Goal: Register for event/course

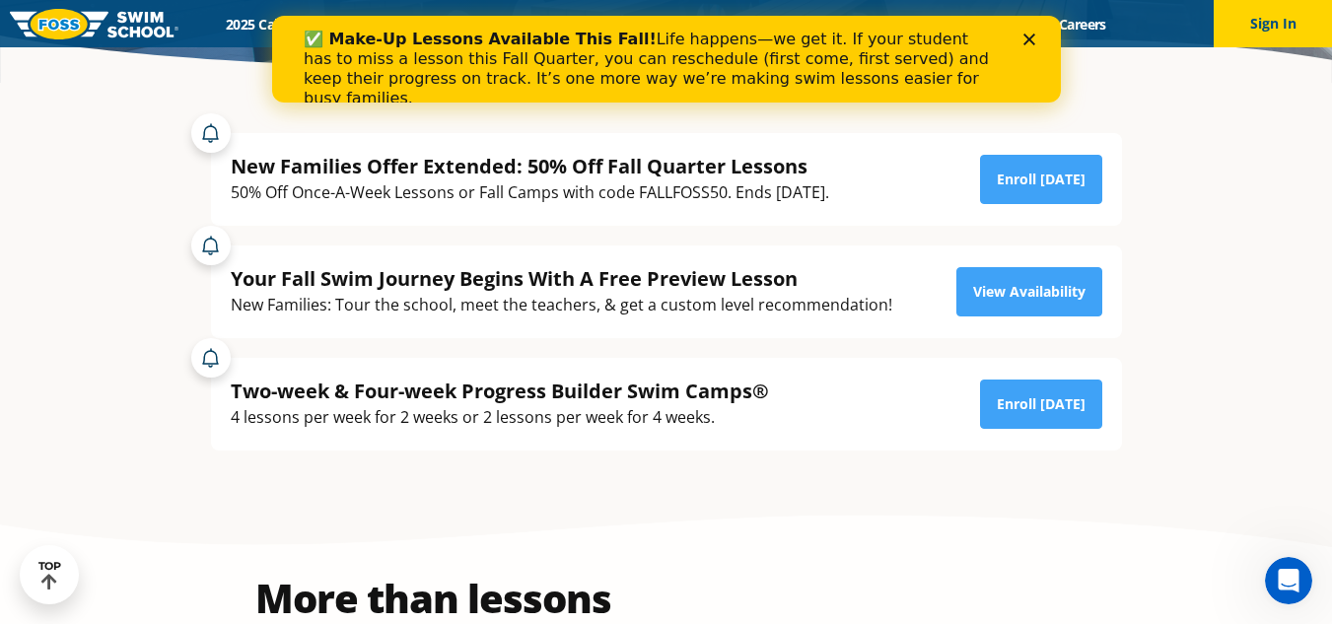
scroll to position [348, 0]
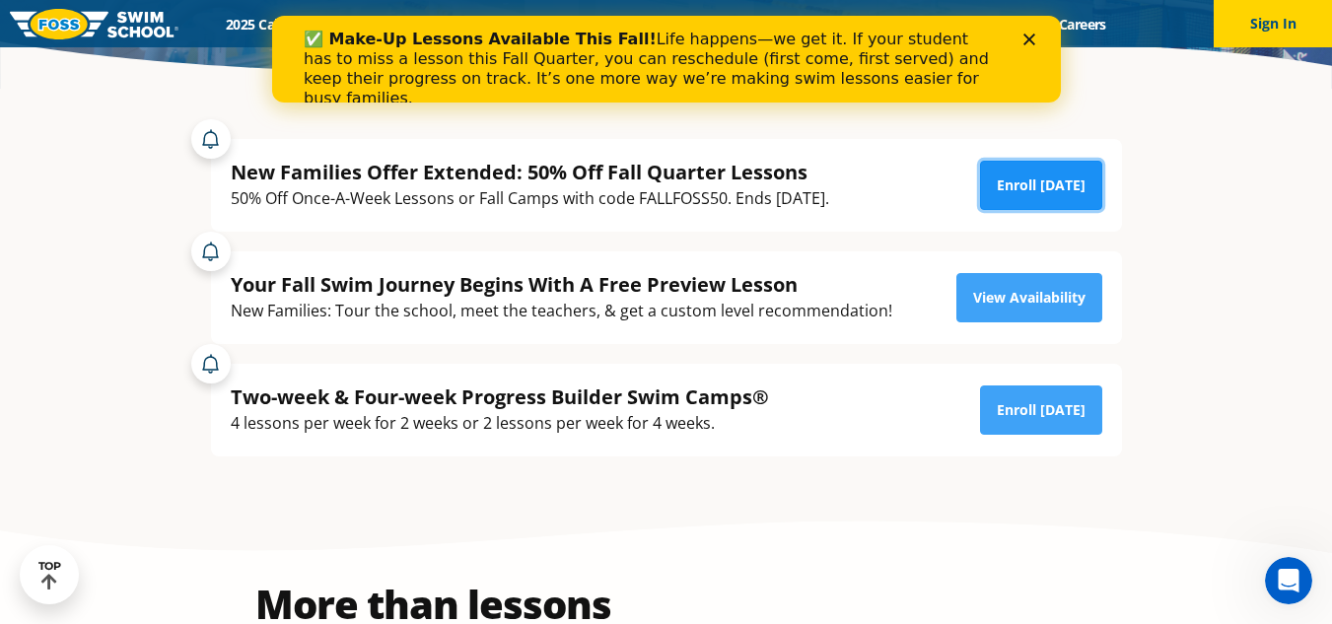
click at [1060, 195] on link "Enroll [DATE]" at bounding box center [1041, 185] width 122 height 49
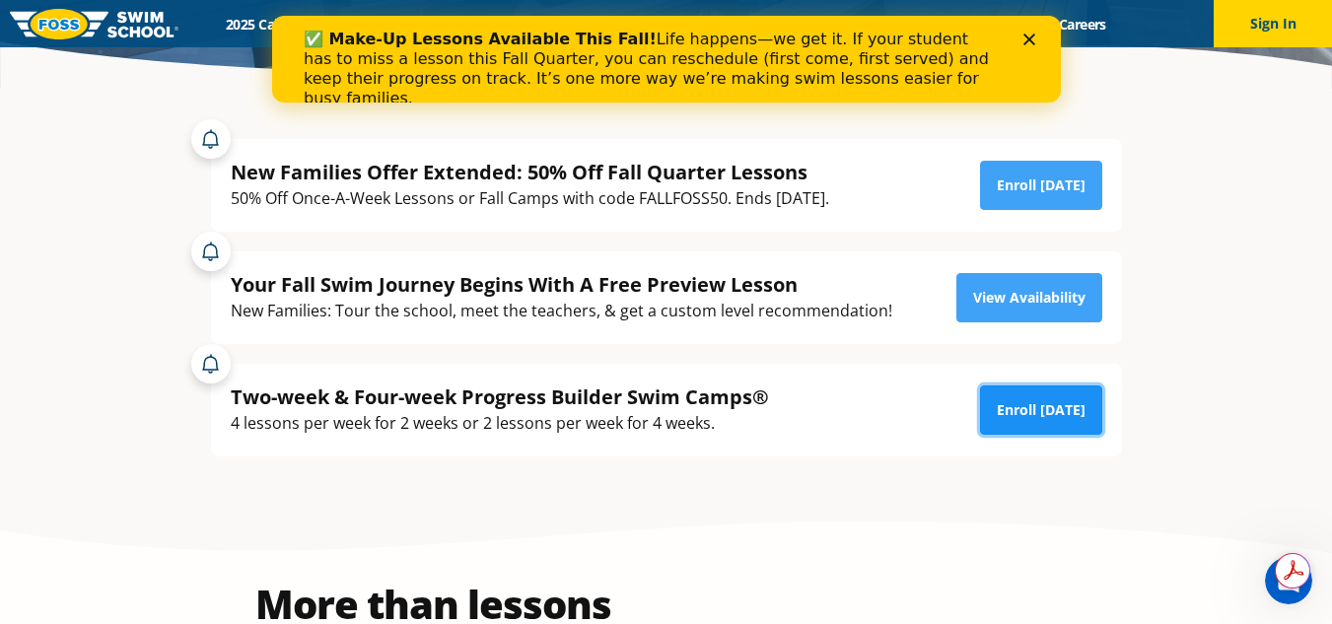
click at [1055, 410] on link "Enroll [DATE]" at bounding box center [1041, 410] width 122 height 49
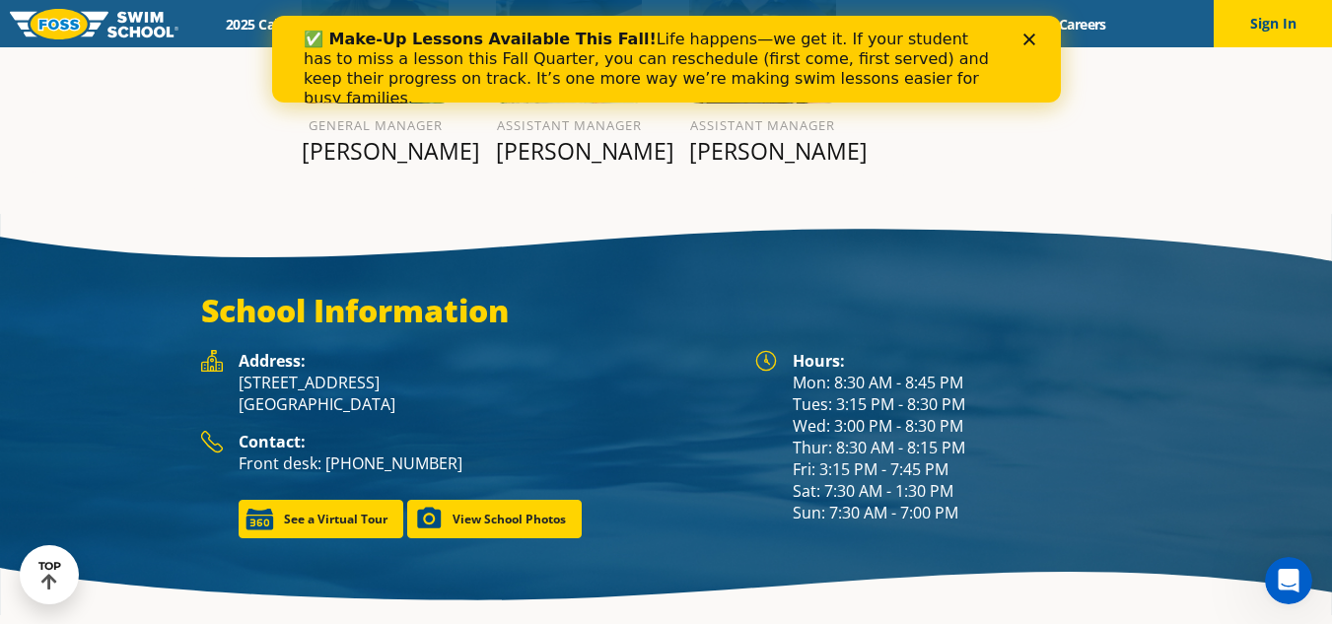
scroll to position [2557, 0]
